Goal: Transaction & Acquisition: Subscribe to service/newsletter

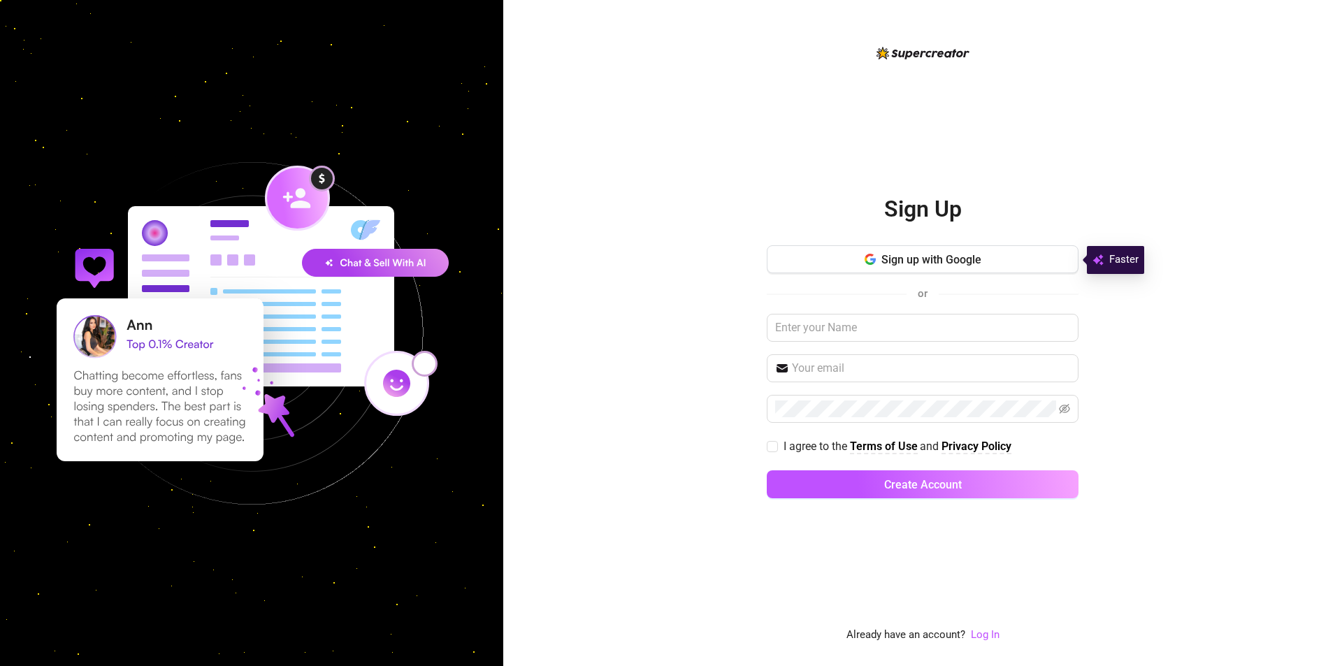
click at [948, 263] on span "Sign up with Google" at bounding box center [931, 259] width 100 height 13
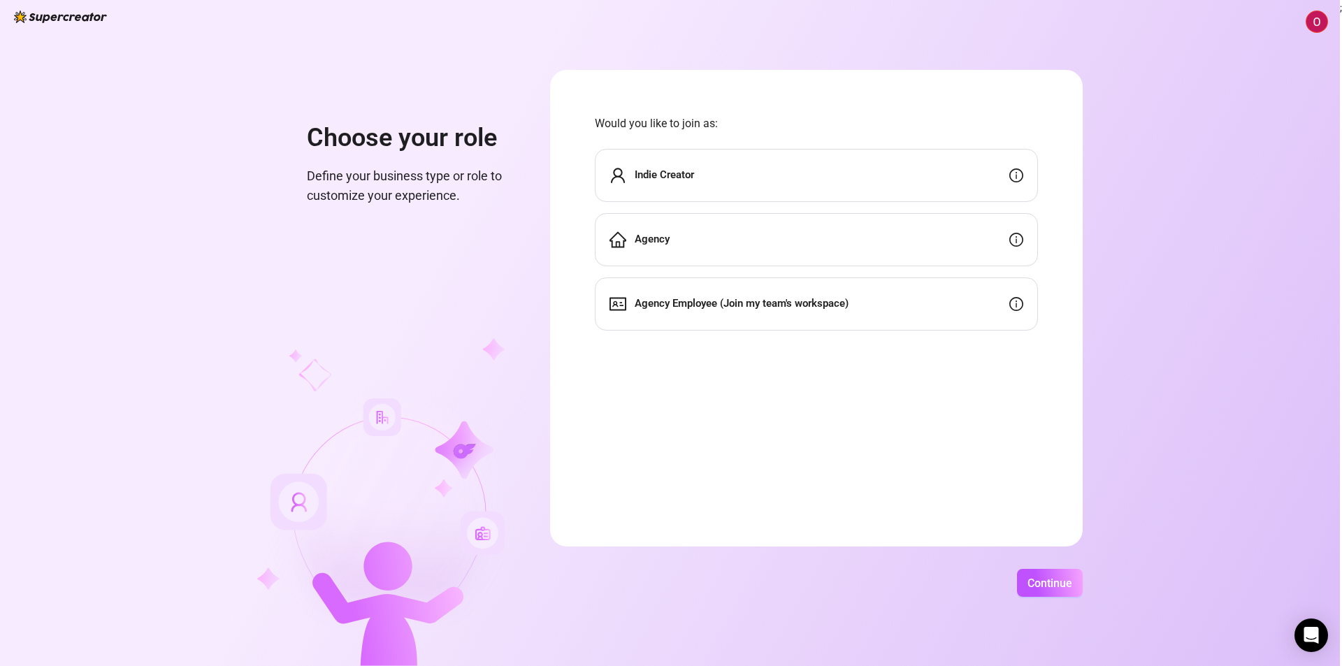
click at [1312, 17] on img at bounding box center [1316, 21] width 21 height 21
click at [707, 237] on div "Agency" at bounding box center [816, 239] width 443 height 53
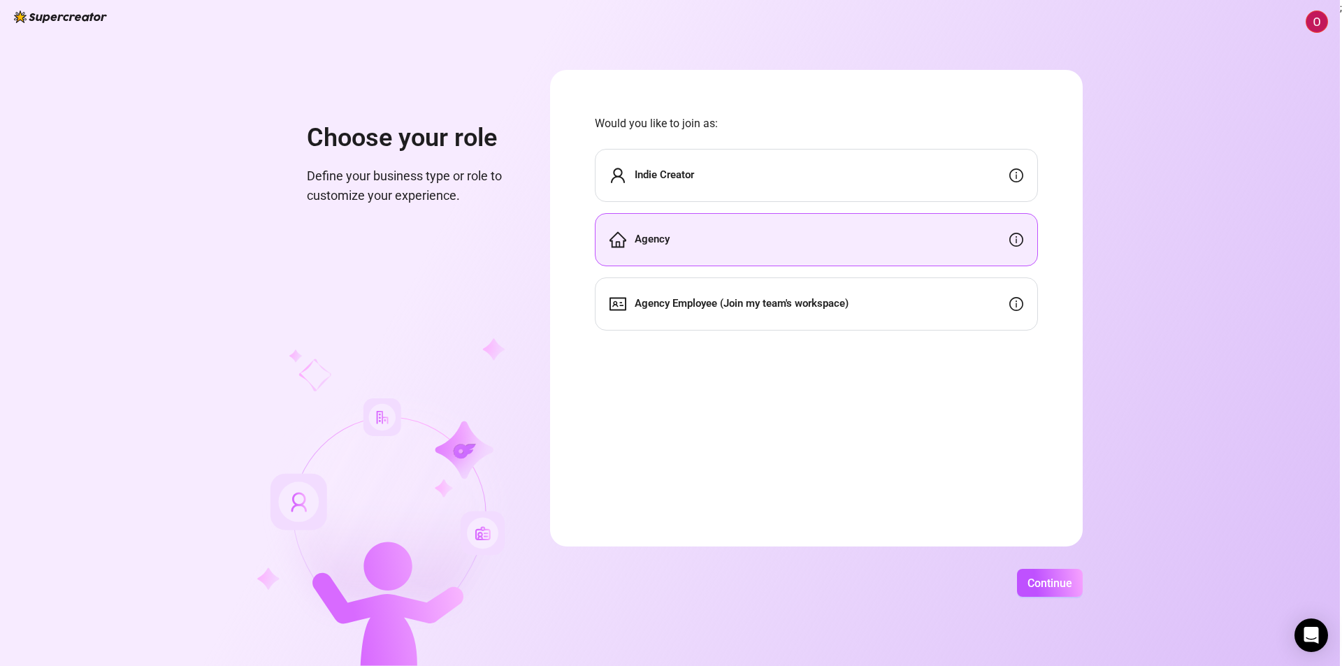
click at [1309, 21] on img at bounding box center [1316, 21] width 21 height 21
click at [716, 229] on div "Agency" at bounding box center [816, 239] width 443 height 53
click at [1003, 232] on div "Agency" at bounding box center [816, 239] width 443 height 53
click at [1023, 236] on icon "info-circle" at bounding box center [1016, 240] width 14 height 14
click at [821, 262] on div "Agency" at bounding box center [816, 239] width 443 height 53
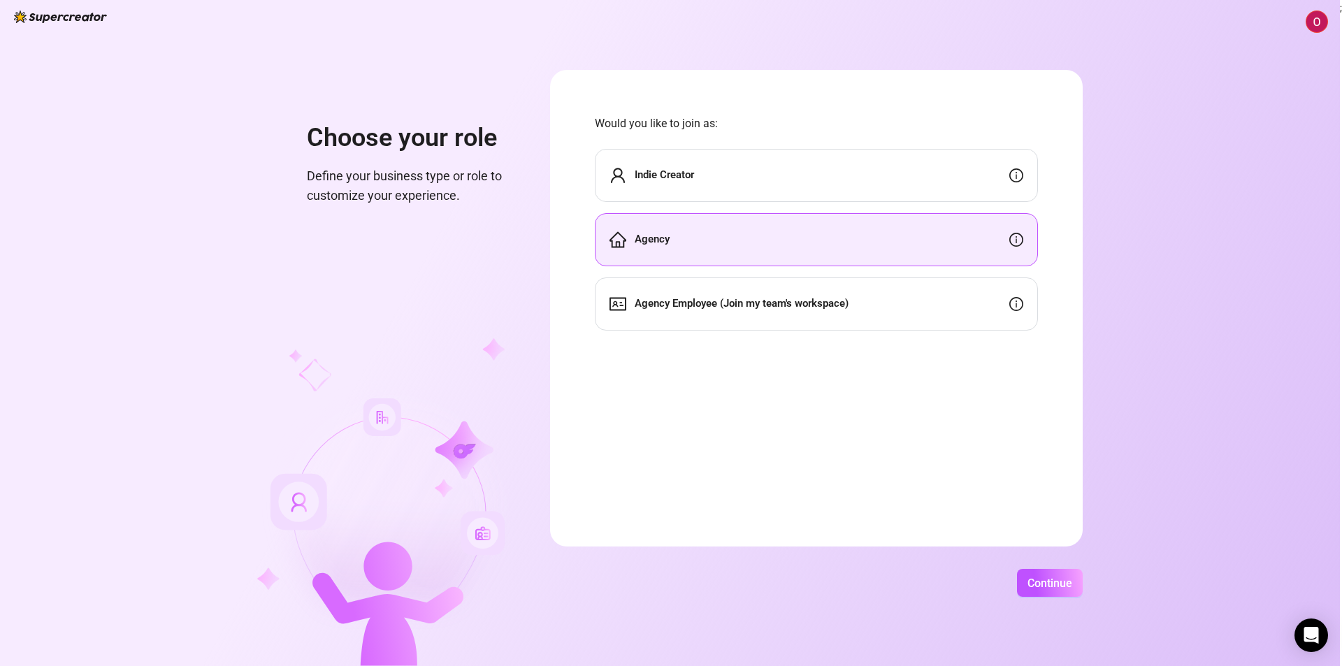
click at [1015, 572] on div "Continue" at bounding box center [816, 583] width 533 height 28
click at [1038, 572] on button "Continue" at bounding box center [1050, 583] width 66 height 28
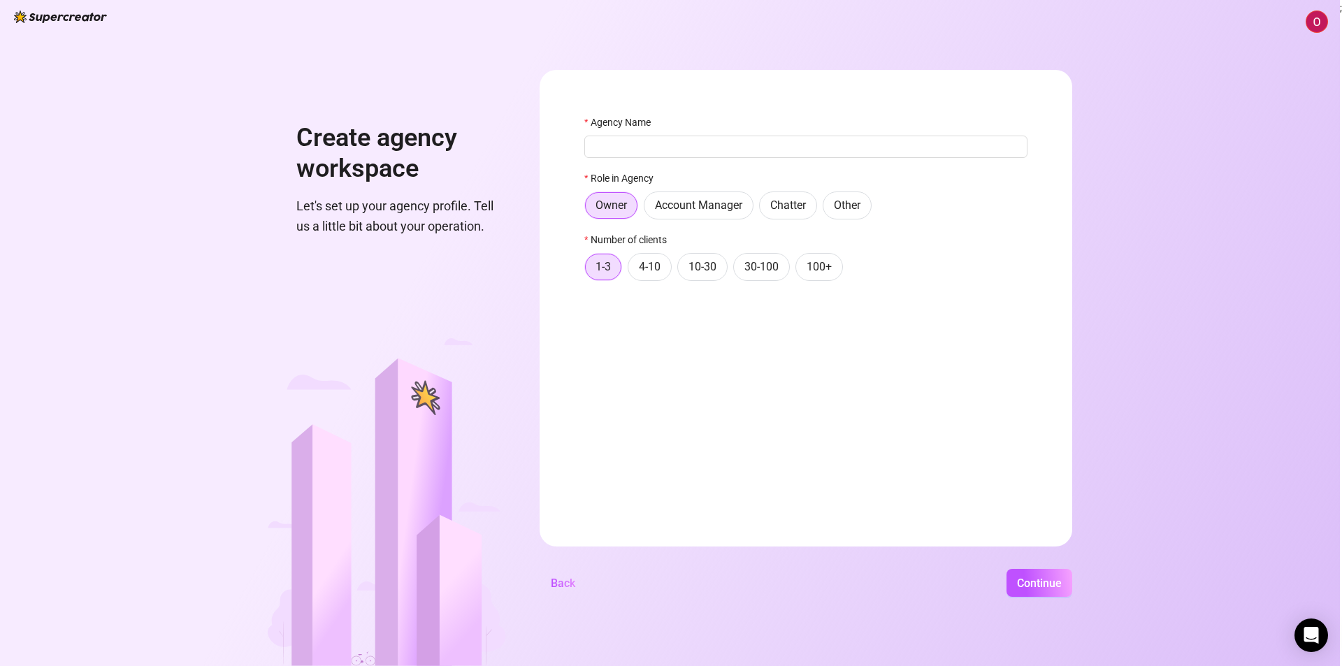
drag, startPoint x: 584, startPoint y: 115, endPoint x: 266, endPoint y: 58, distance: 323.1
click at [1315, 27] on img at bounding box center [1316, 21] width 21 height 21
click at [1211, 75] on div "Log out" at bounding box center [1194, 78] width 34 height 15
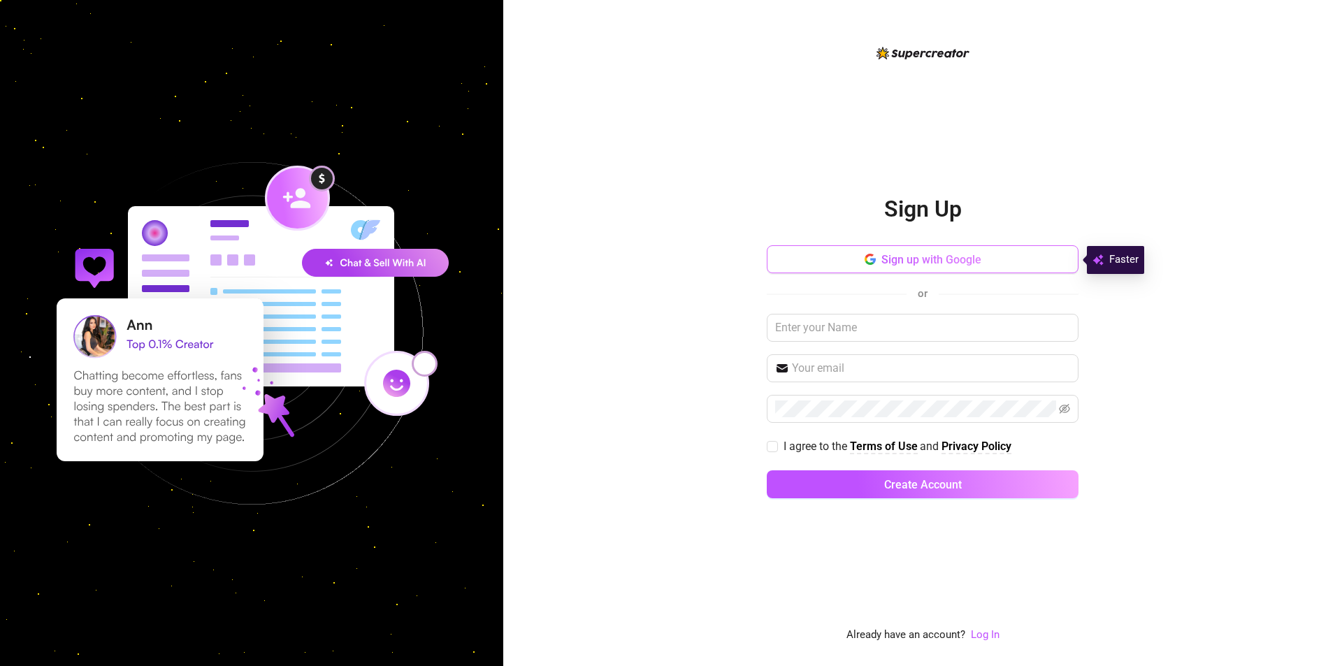
click at [945, 257] on span "Sign up with Google" at bounding box center [931, 259] width 100 height 13
